Goal: Contribute content

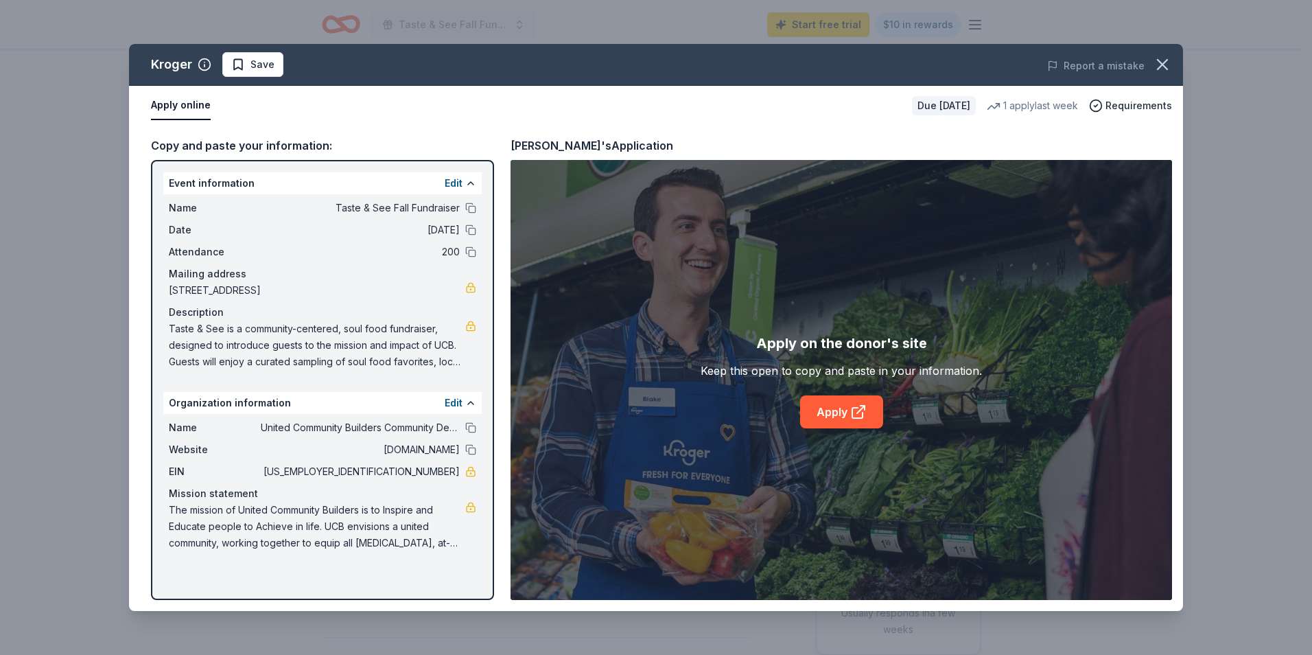
scroll to position [275, 0]
click at [351, 525] on span "The mission of United Community Builders is to Inspire and Educate people to Ac…" at bounding box center [317, 526] width 296 height 49
click at [467, 400] on button at bounding box center [470, 402] width 11 height 11
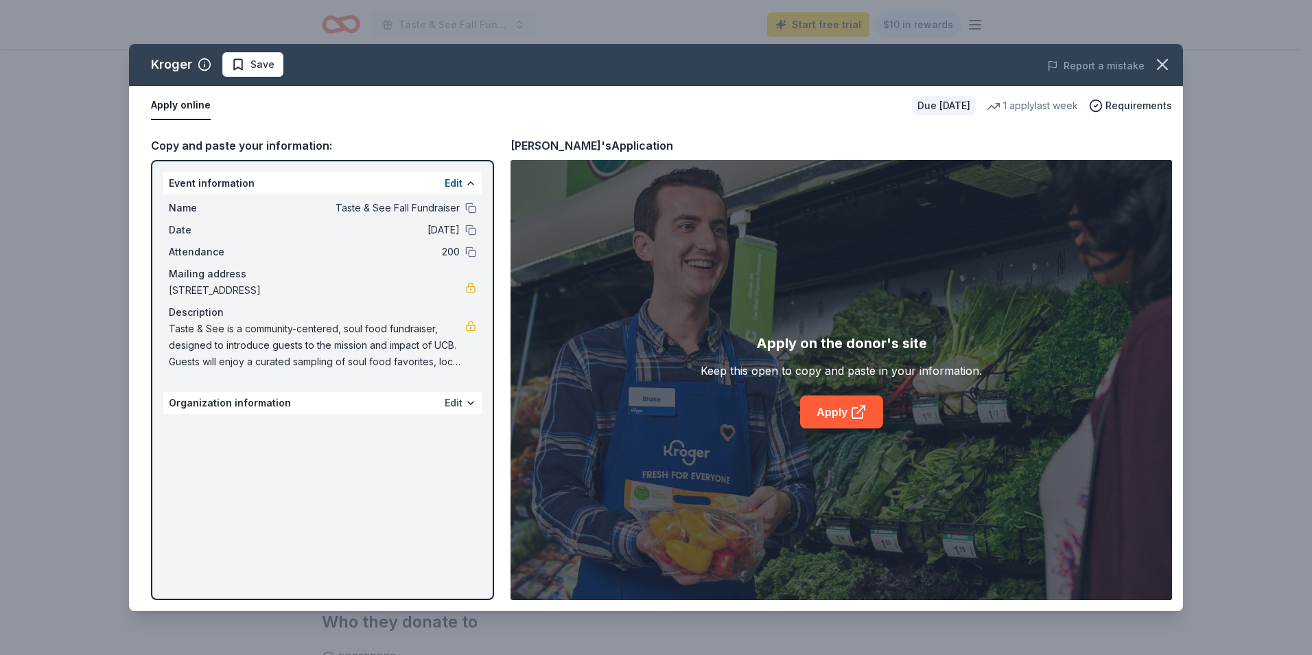
click at [458, 399] on button "Edit" at bounding box center [454, 403] width 18 height 16
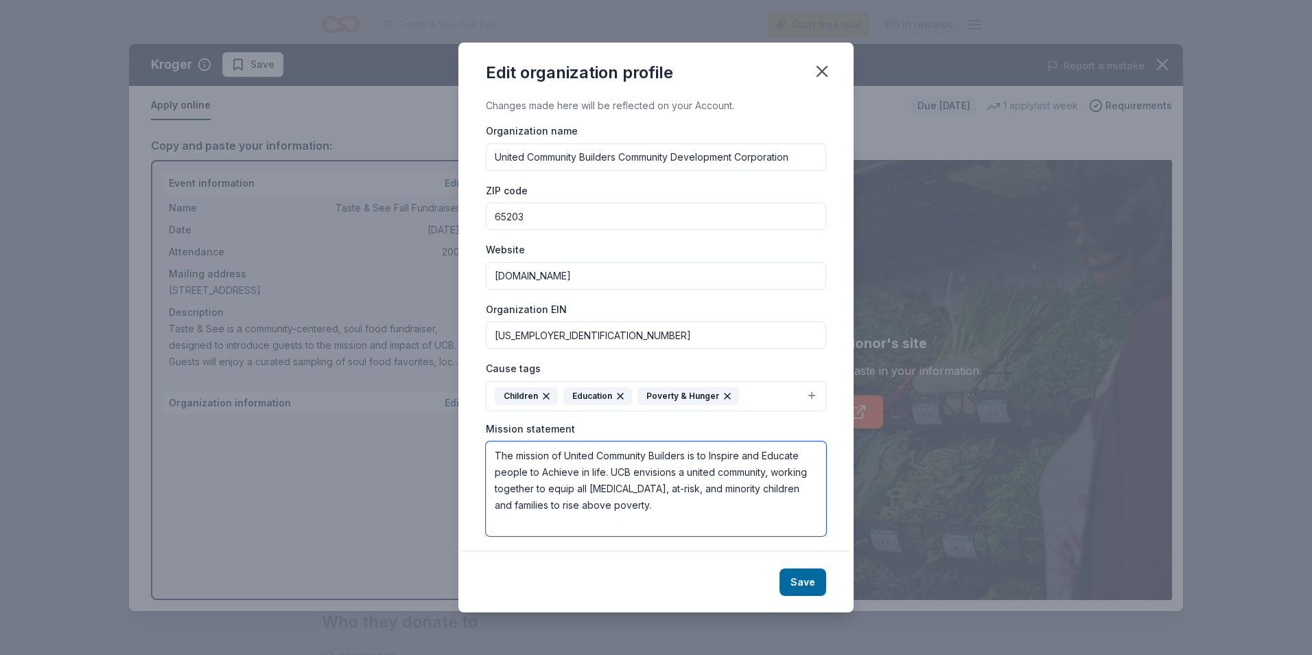
drag, startPoint x: 492, startPoint y: 452, endPoint x: 705, endPoint y: 518, distance: 222.7
click at [705, 518] on textarea "The mission of United Community Builders is to Inspire and Educate people to Ac…" at bounding box center [656, 488] width 340 height 95
click at [815, 585] on button "Save" at bounding box center [803, 581] width 47 height 27
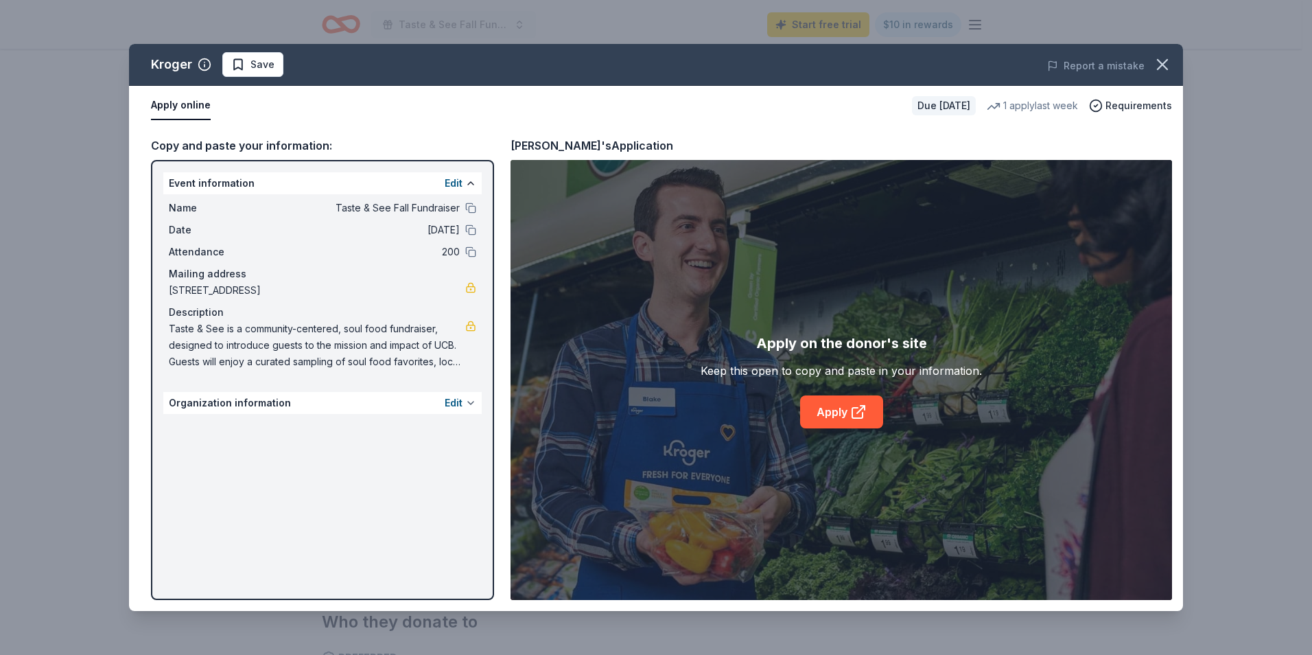
click at [476, 404] on button at bounding box center [470, 402] width 11 height 11
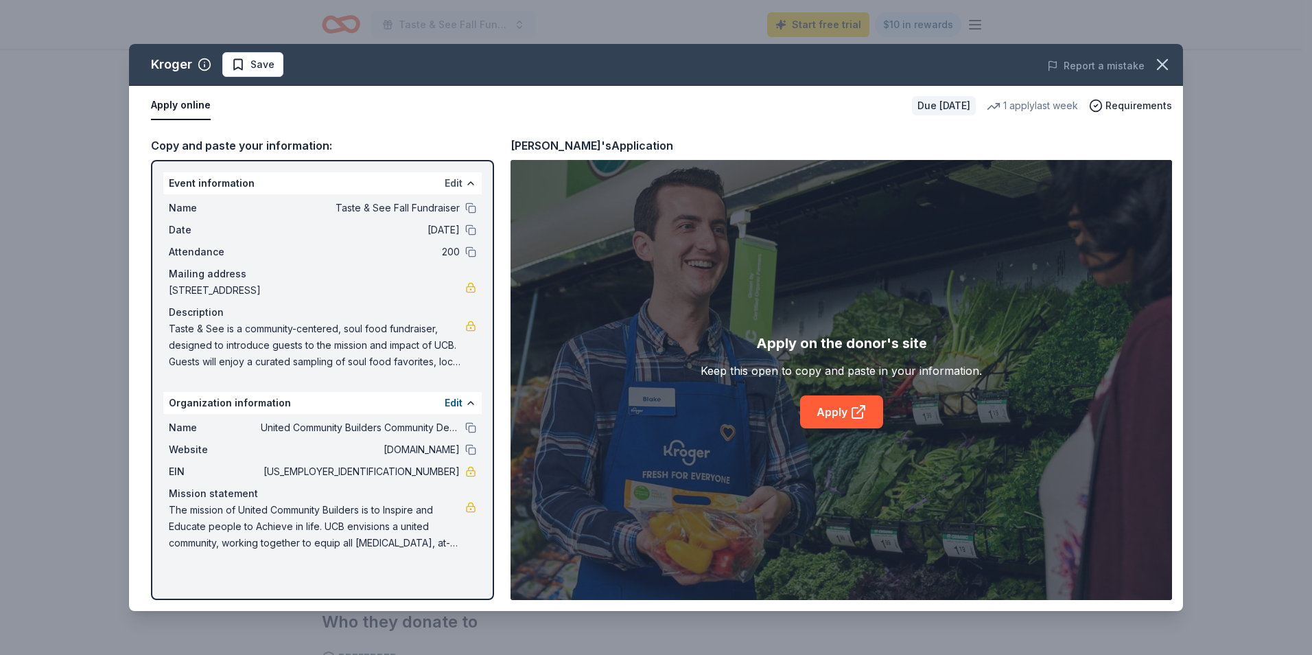
click at [447, 182] on button "Edit" at bounding box center [454, 183] width 18 height 16
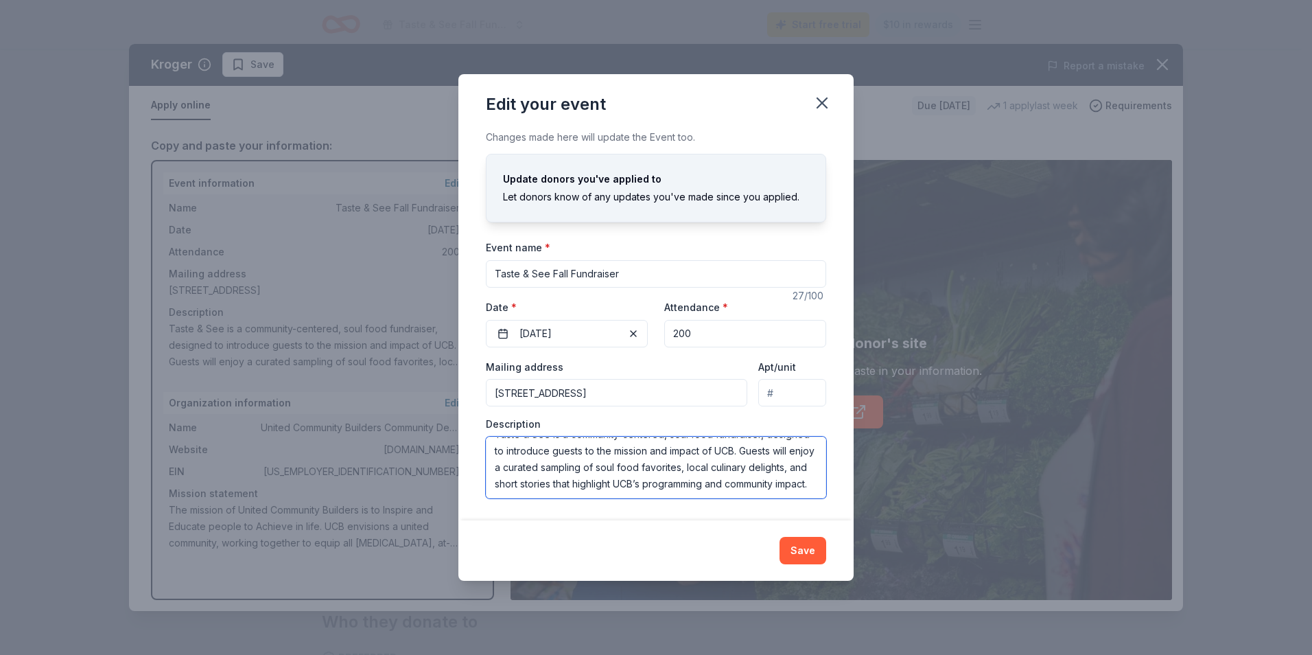
scroll to position [0, 0]
drag, startPoint x: 616, startPoint y: 486, endPoint x: 489, endPoint y: 437, distance: 136.0
click at [489, 437] on textarea "Taste & See is a community-centered, soul food fundraiser, designed to introduc…" at bounding box center [656, 467] width 340 height 62
click at [736, 480] on textarea "Taste & See is a community-centered, soul food fundraiser, designed to introduc…" at bounding box center [656, 467] width 340 height 62
click at [809, 558] on button "Save" at bounding box center [803, 550] width 47 height 27
